Goal: Task Accomplishment & Management: Manage account settings

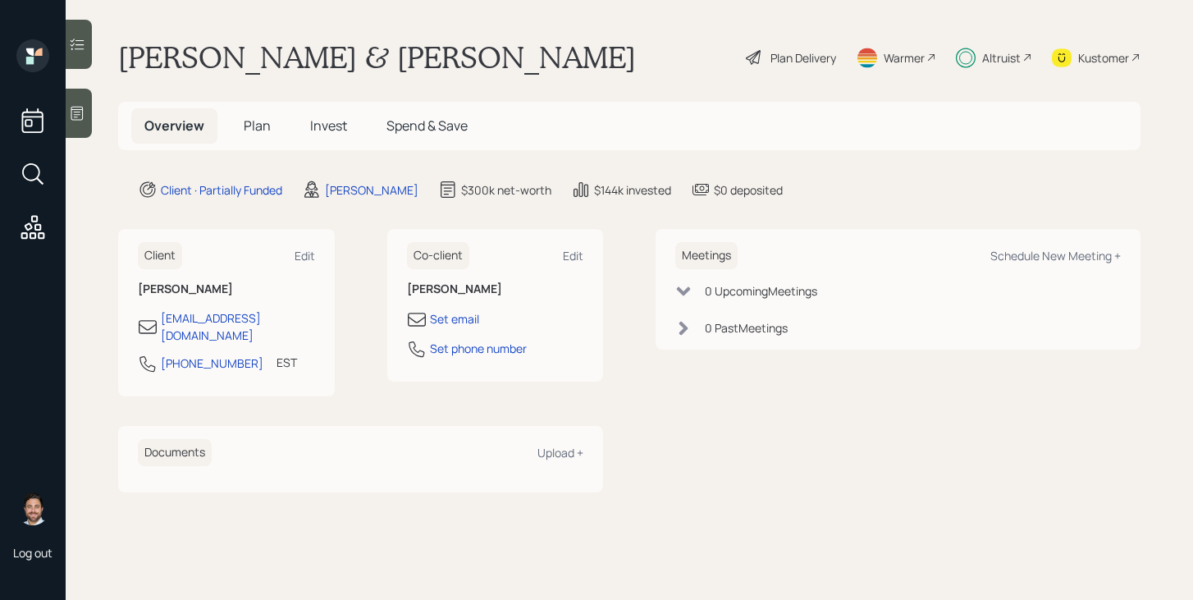
click at [313, 119] on span "Invest" at bounding box center [328, 125] width 37 height 18
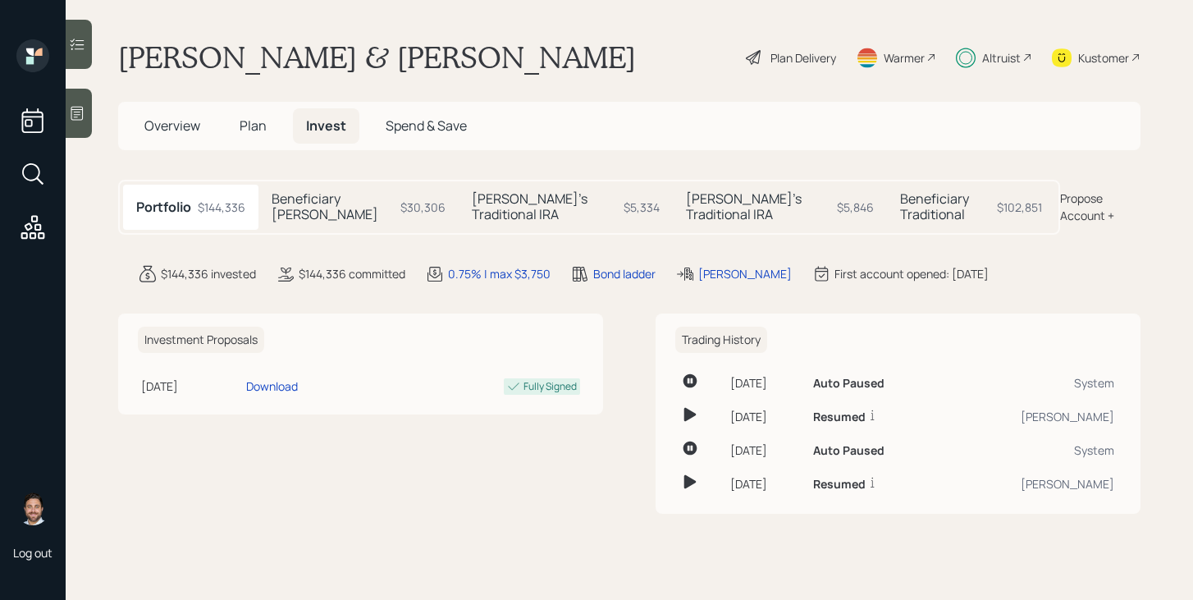
click at [901, 198] on h5 "Beneficiary Traditional" at bounding box center [945, 206] width 90 height 31
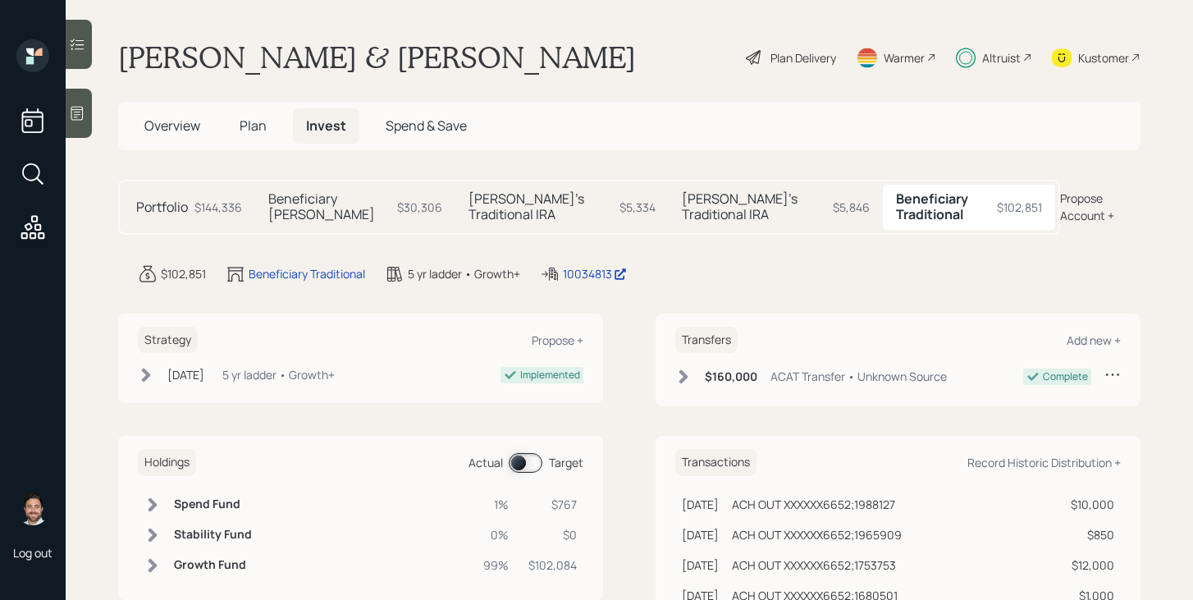
click at [998, 54] on div "Altruist" at bounding box center [1001, 57] width 39 height 17
